Goal: Transaction & Acquisition: Obtain resource

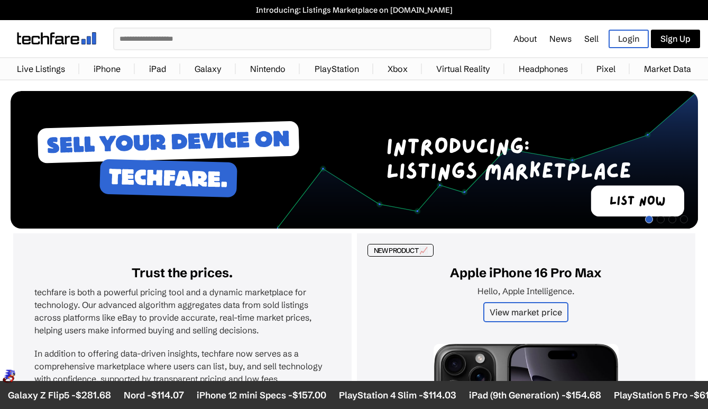
click at [206, 37] on input "text" at bounding box center [302, 39] width 376 height 21
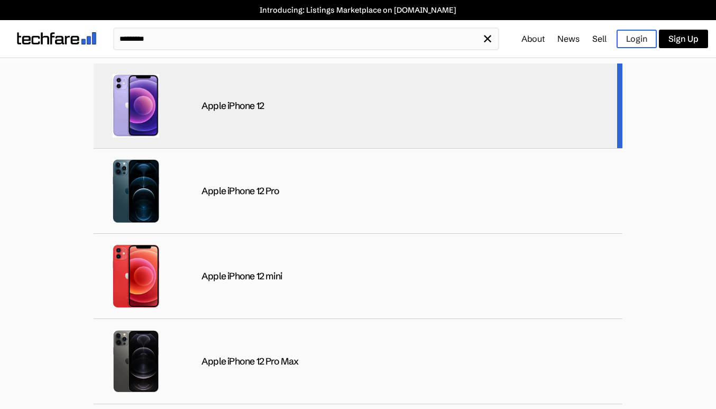
type input "*********"
click at [205, 103] on div "Apple iPhone 12" at bounding box center [233, 106] width 62 height 12
click at [317, 111] on div "Apple iPhone 12" at bounding box center [358, 105] width 529 height 85
click at [573, 107] on div "Apple iPhone 12" at bounding box center [358, 105] width 529 height 85
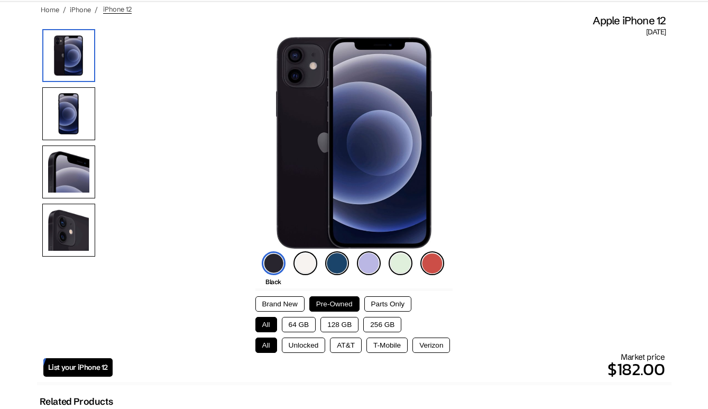
scroll to position [79, 0]
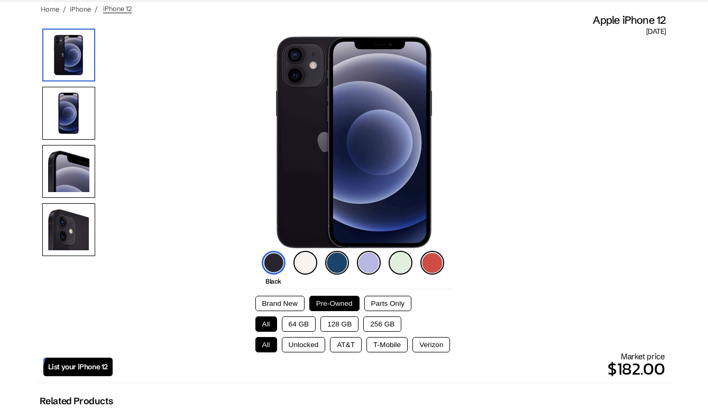
click at [336, 326] on button "128 GB" at bounding box center [340, 323] width 38 height 15
click at [297, 344] on button "Unlocked" at bounding box center [304, 344] width 44 height 15
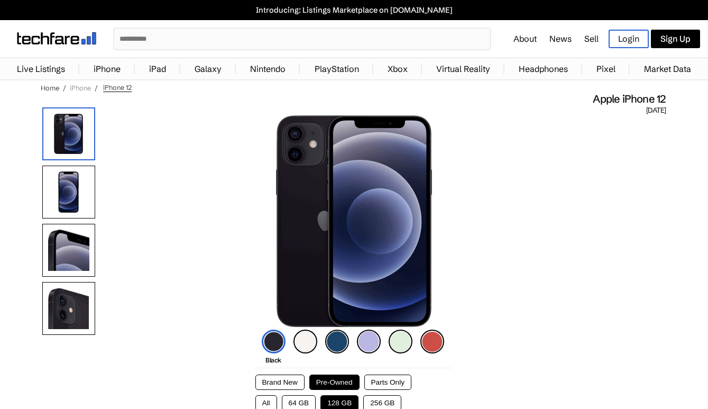
click at [77, 87] on link "iPhone" at bounding box center [80, 88] width 21 height 8
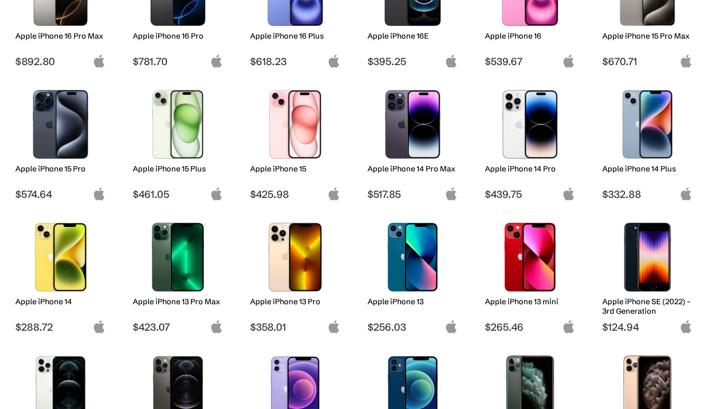
scroll to position [237, 0]
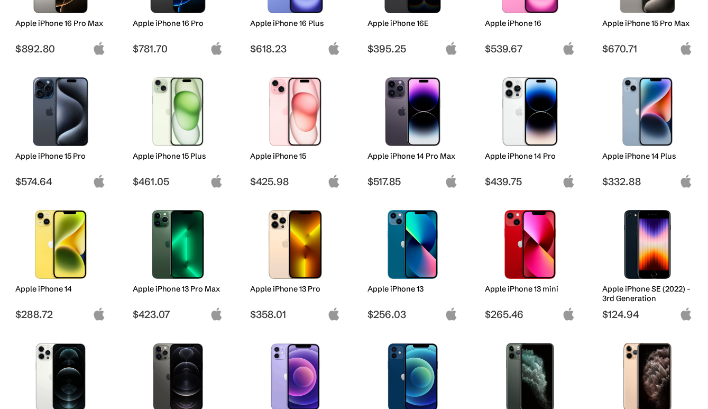
click at [307, 242] on img at bounding box center [295, 244] width 75 height 69
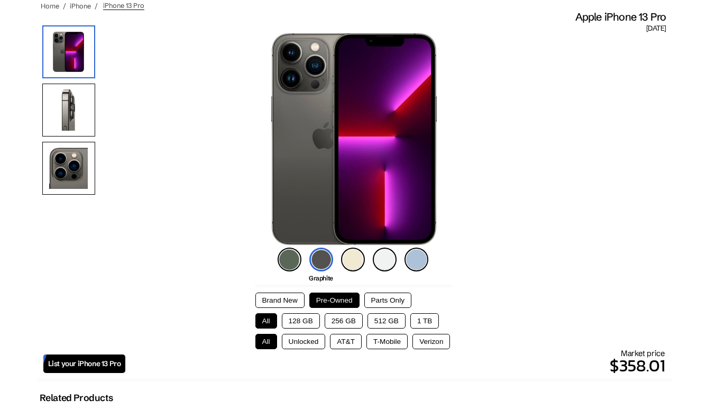
scroll to position [84, 0]
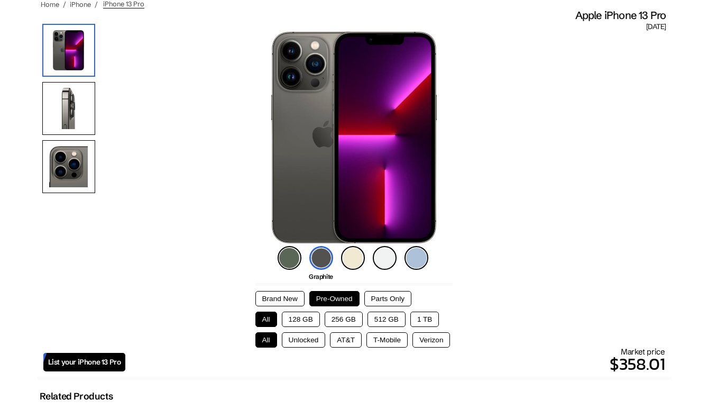
click at [349, 318] on button "256 GB" at bounding box center [344, 319] width 38 height 15
click at [314, 341] on button "Unlocked" at bounding box center [304, 339] width 44 height 15
click at [307, 317] on button "128 GB" at bounding box center [301, 319] width 38 height 15
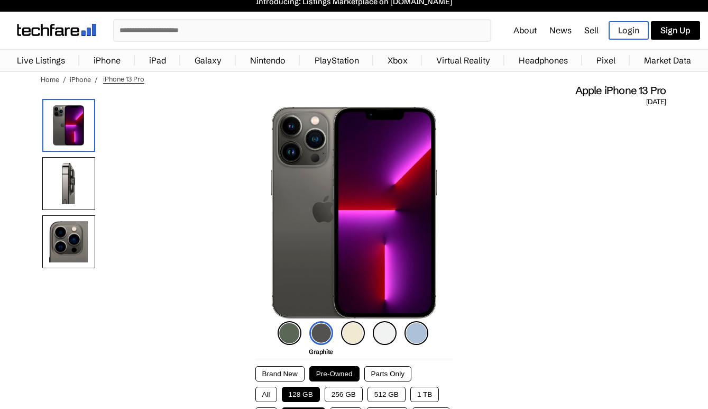
scroll to position [0, 0]
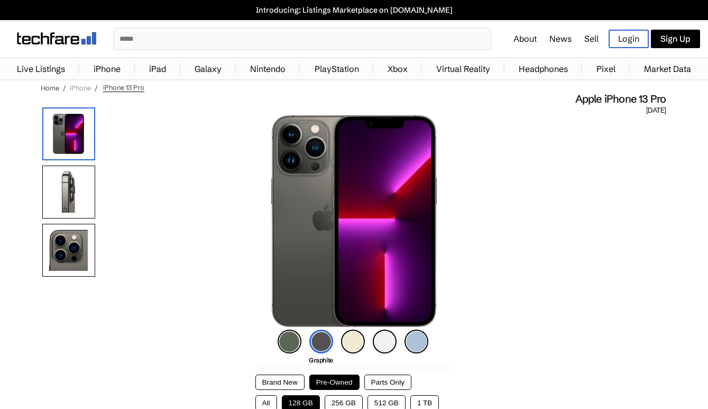
click at [78, 86] on link "iPhone" at bounding box center [80, 88] width 21 height 8
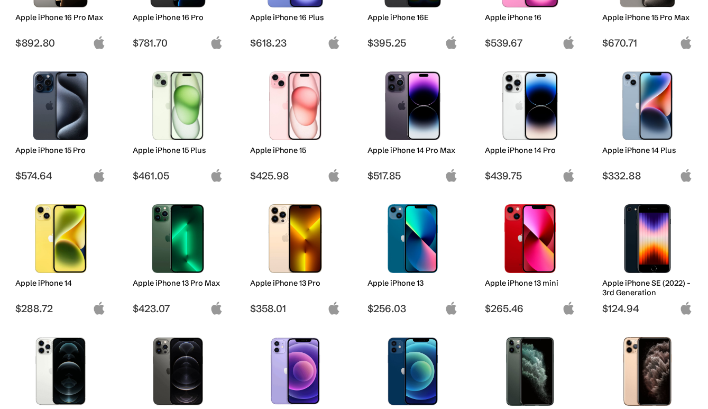
scroll to position [247, 0]
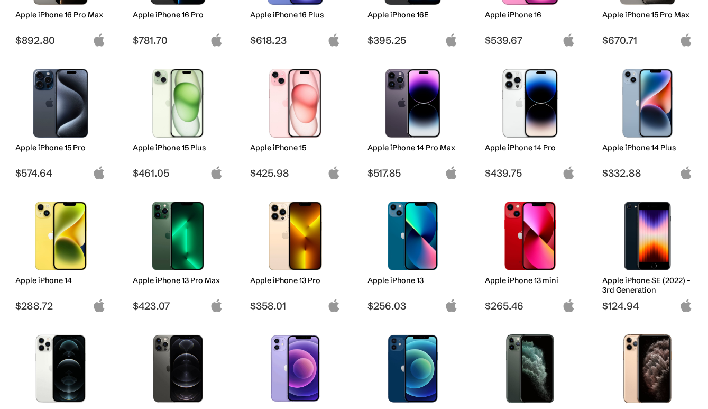
click at [416, 250] on img at bounding box center [413, 236] width 75 height 69
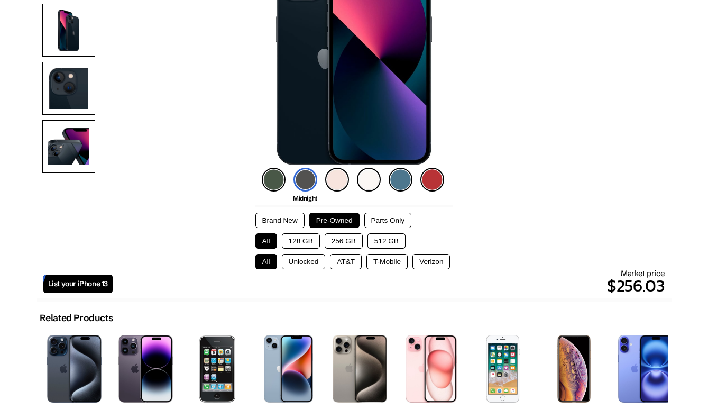
click at [294, 242] on button "128 GB" at bounding box center [301, 240] width 38 height 15
click at [305, 265] on button "Unlocked" at bounding box center [304, 261] width 44 height 15
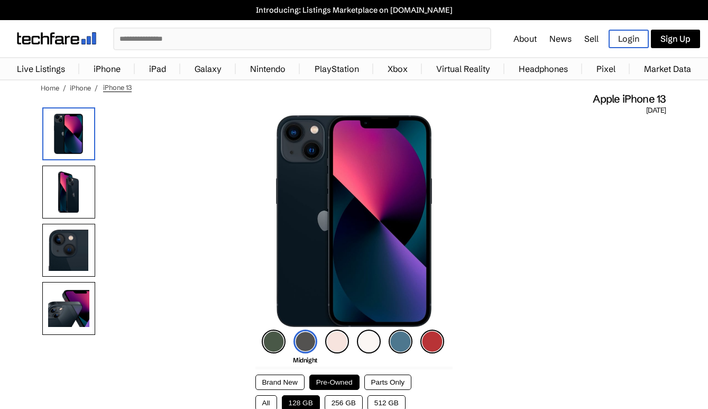
click at [107, 68] on link "iPhone" at bounding box center [107, 68] width 38 height 21
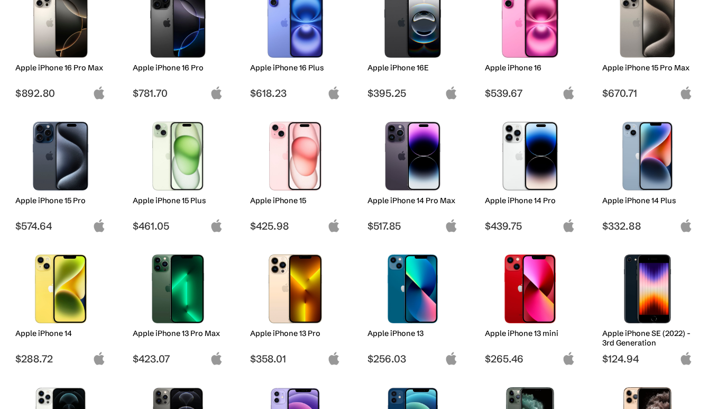
scroll to position [195, 0]
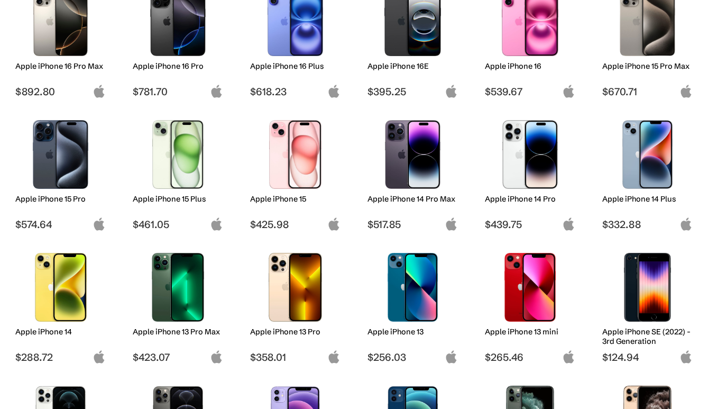
click at [67, 294] on img at bounding box center [60, 287] width 75 height 69
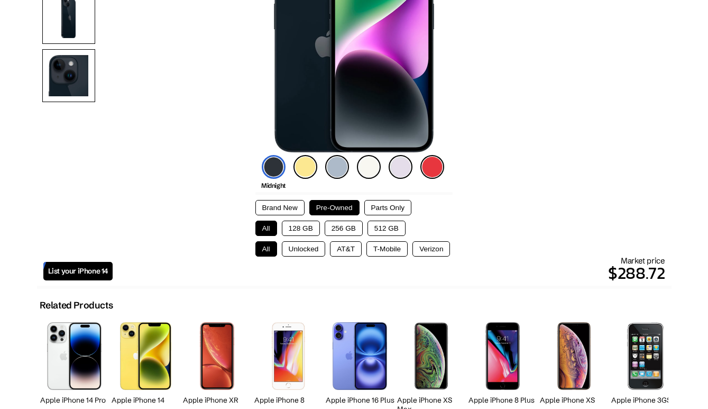
scroll to position [165, 0]
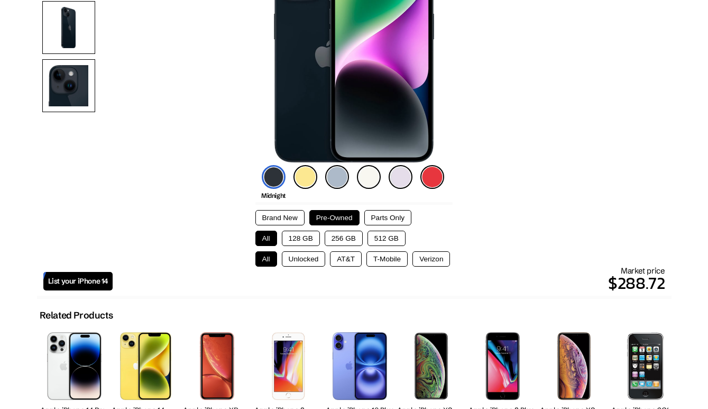
click at [302, 239] on button "128 GB" at bounding box center [301, 238] width 38 height 15
click at [306, 259] on button "Unlocked" at bounding box center [304, 258] width 44 height 15
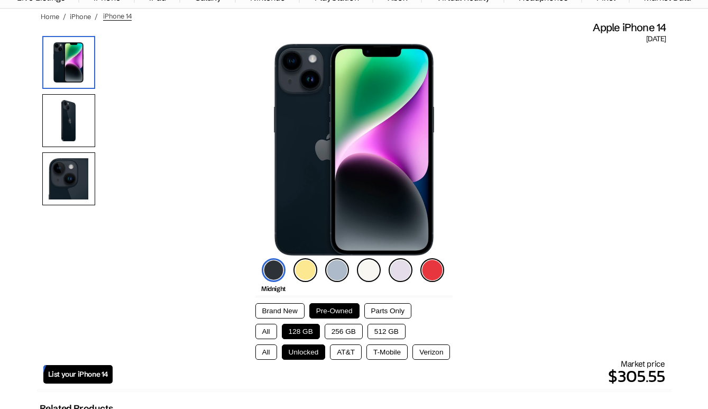
scroll to position [0, 0]
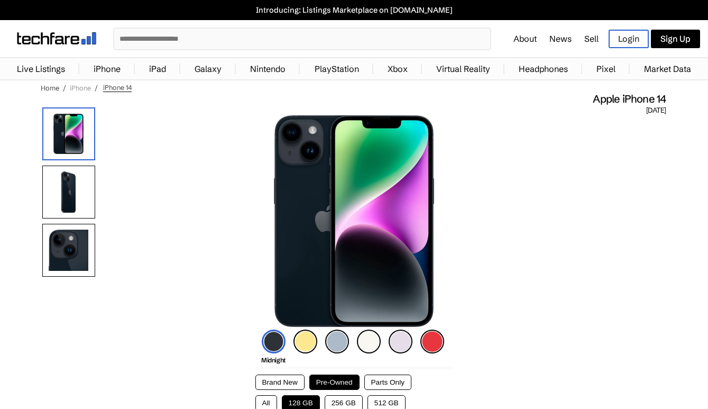
click at [83, 88] on link "iPhone" at bounding box center [80, 88] width 21 height 8
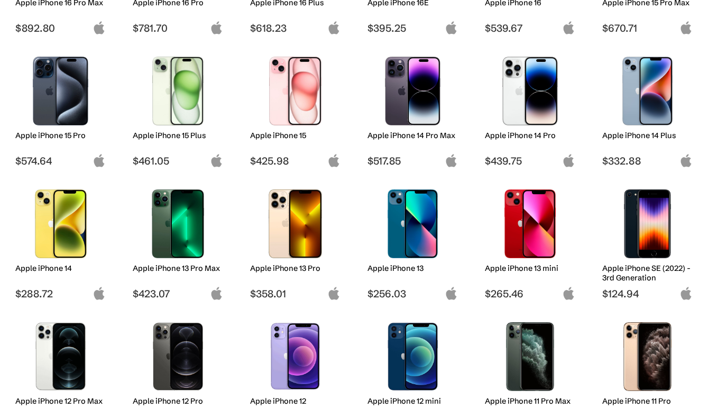
scroll to position [259, 0]
click at [189, 230] on img at bounding box center [178, 223] width 75 height 69
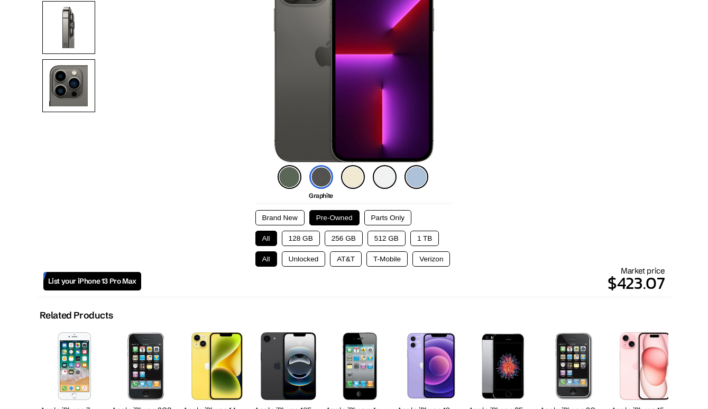
scroll to position [165, 0]
click at [303, 240] on button "128 GB" at bounding box center [301, 238] width 38 height 15
click at [306, 262] on button "Unlocked" at bounding box center [304, 258] width 44 height 15
click at [107, 279] on span "List your iPhone 13 Pro Max" at bounding box center [92, 281] width 88 height 9
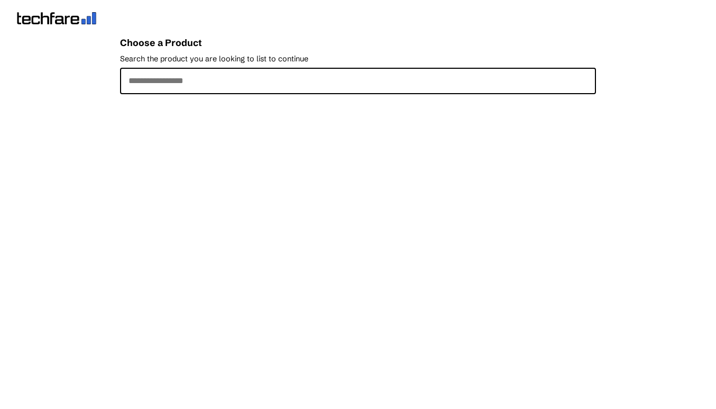
click at [202, 80] on input "Search the product you are looking to list to continue" at bounding box center [358, 81] width 476 height 26
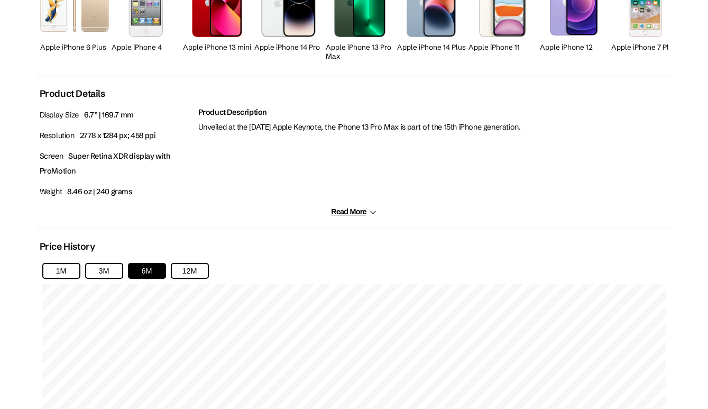
scroll to position [526, 0]
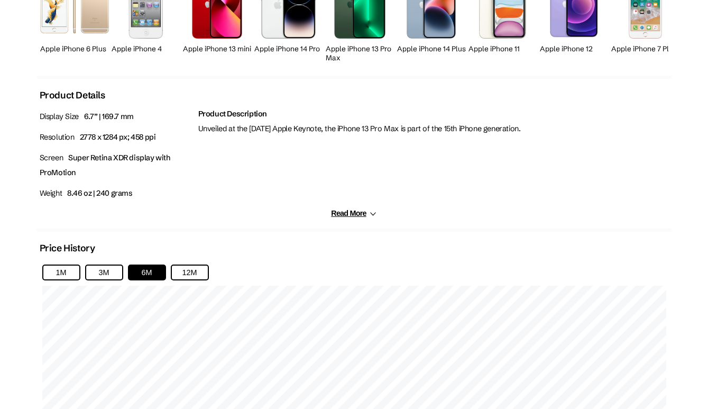
click at [362, 213] on button "Read More" at bounding box center [353, 213] width 45 height 9
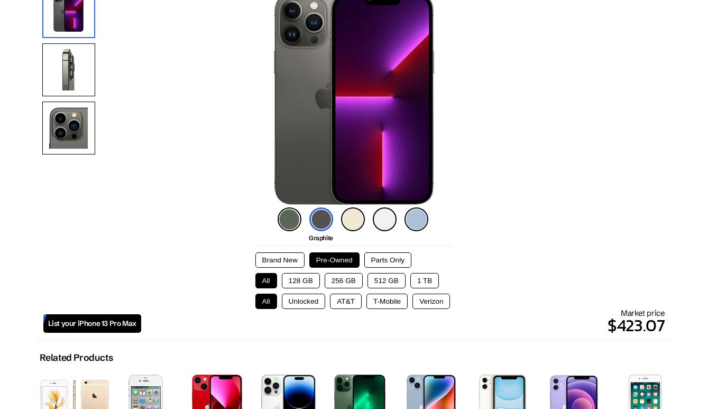
scroll to position [0, 0]
